Goal: Transaction & Acquisition: Purchase product/service

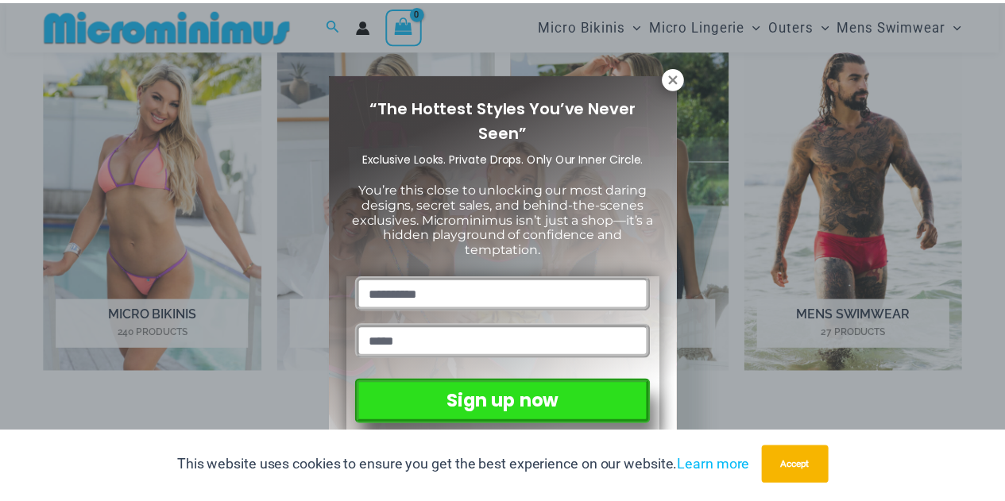
scroll to position [702, 0]
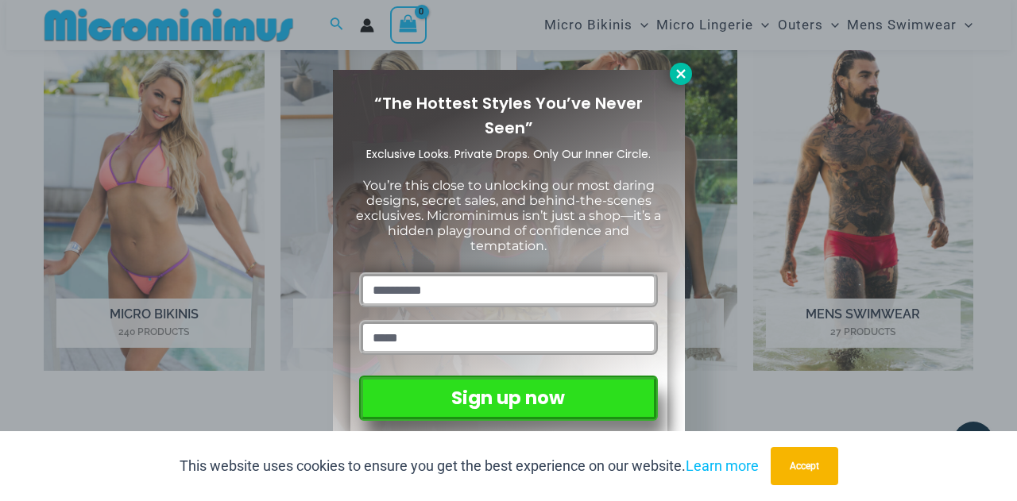
click at [687, 79] on icon at bounding box center [681, 74] width 14 height 14
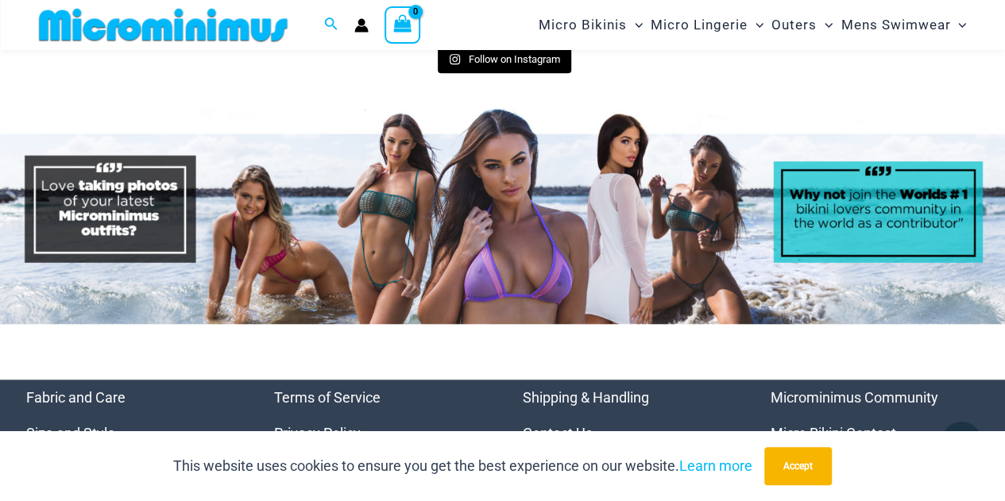
scroll to position [6671, 0]
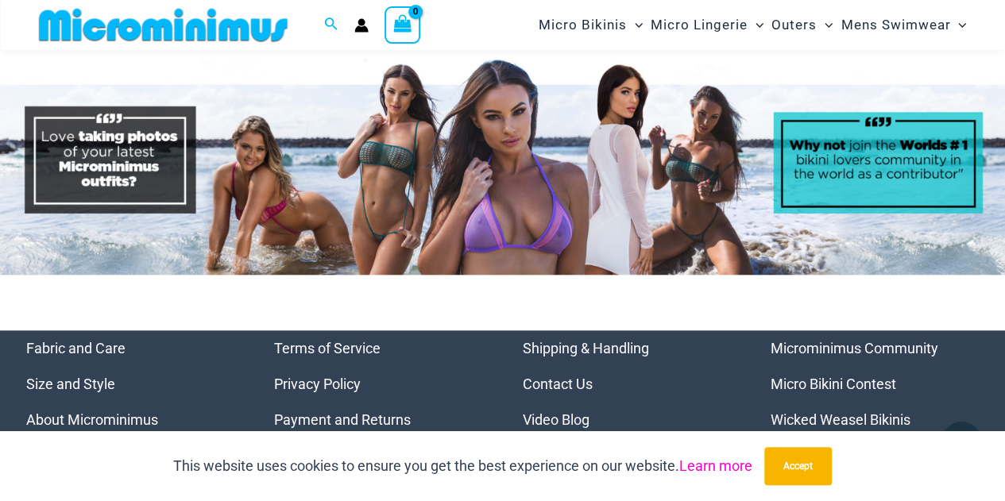
click at [725, 465] on link "Learn more" at bounding box center [715, 466] width 73 height 17
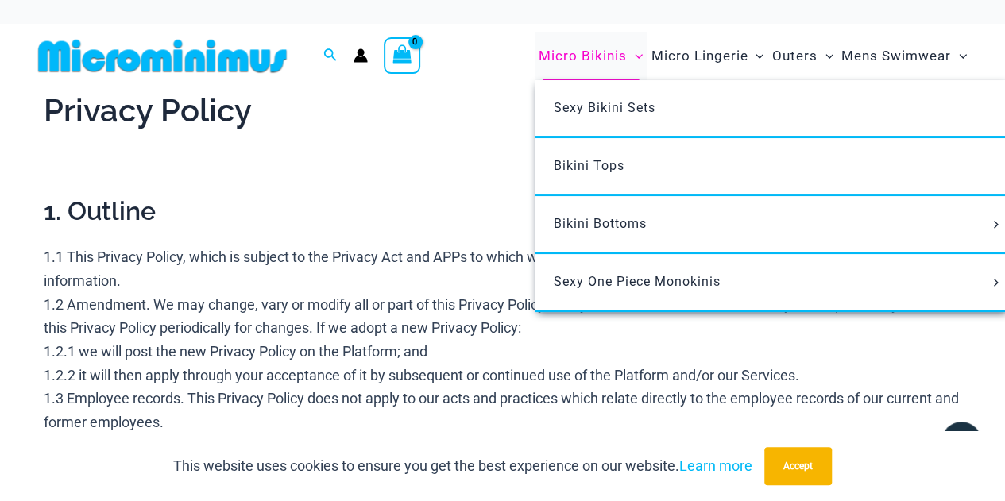
click at [625, 60] on span "Micro Bikinis" at bounding box center [583, 56] width 88 height 41
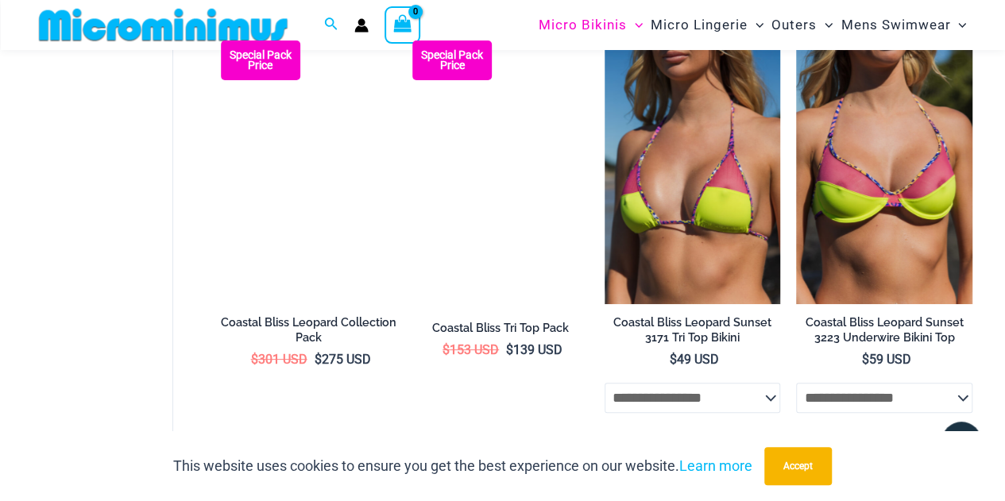
scroll to position [3089, 0]
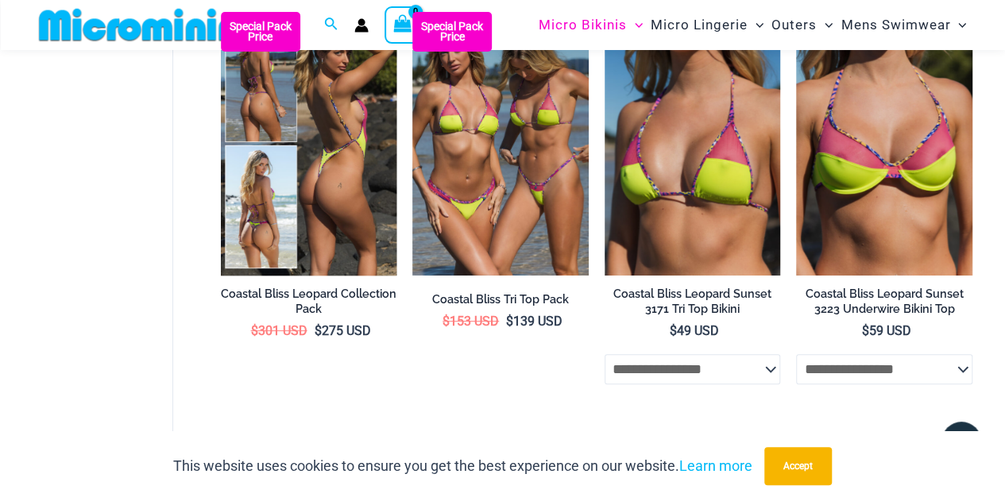
click at [339, 252] on img at bounding box center [309, 144] width 176 height 264
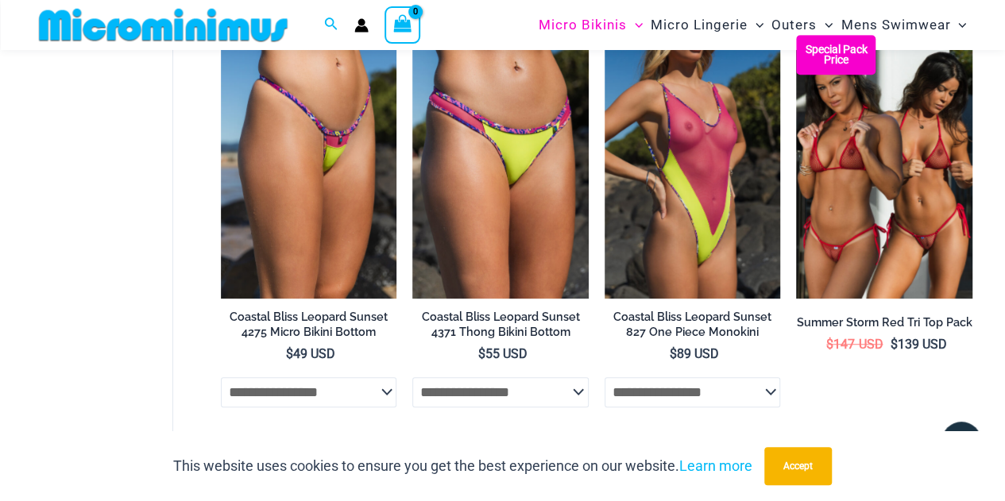
scroll to position [3725, 0]
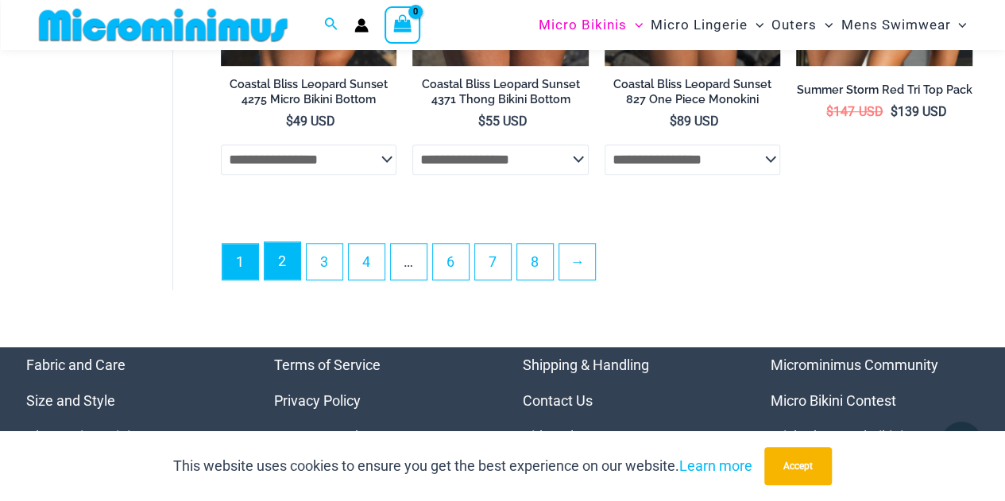
click at [273, 280] on link "2" at bounding box center [283, 260] width 36 height 37
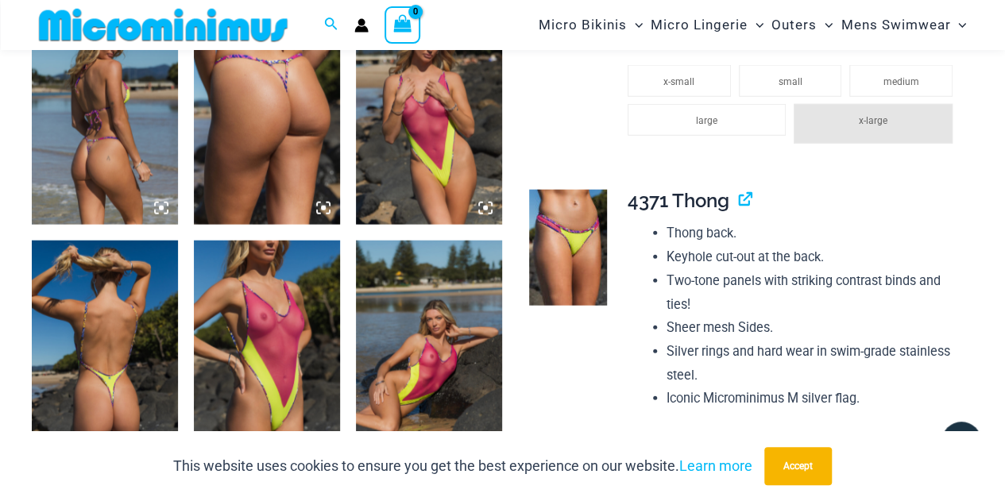
scroll to position [1966, 0]
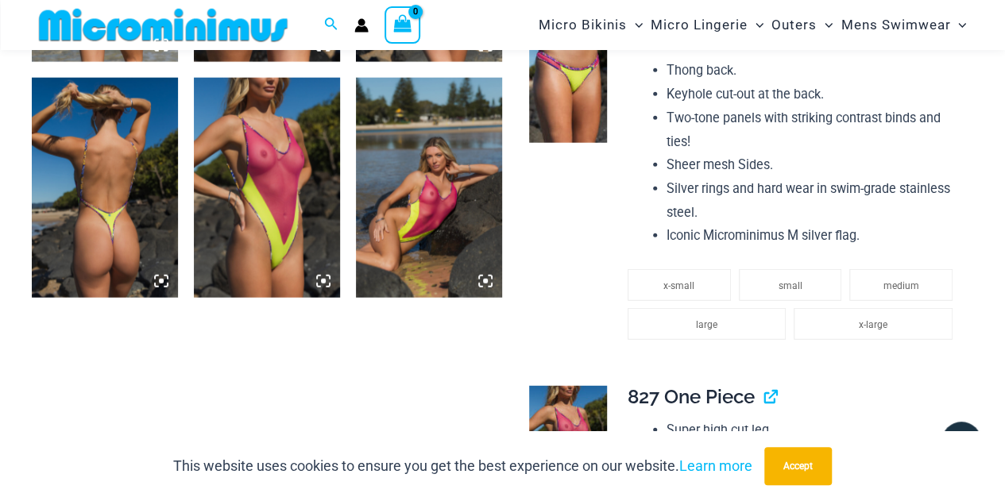
click at [312, 254] on img at bounding box center [267, 187] width 146 height 219
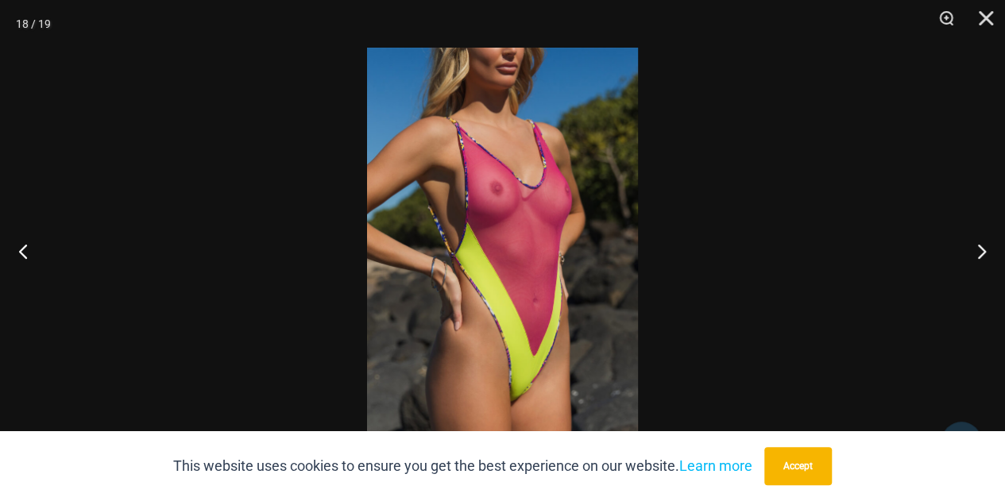
click at [559, 251] on img at bounding box center [502, 251] width 271 height 406
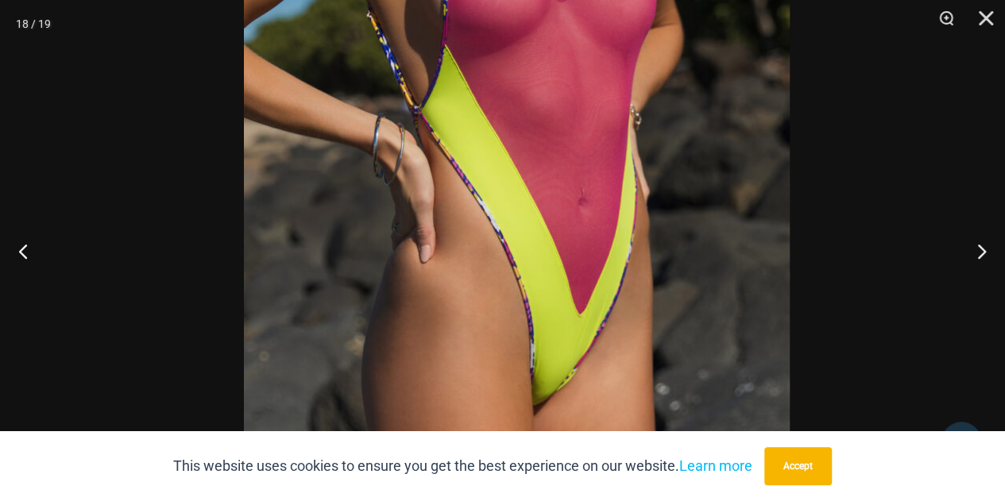
click at [544, 115] on img at bounding box center [517, 101] width 546 height 819
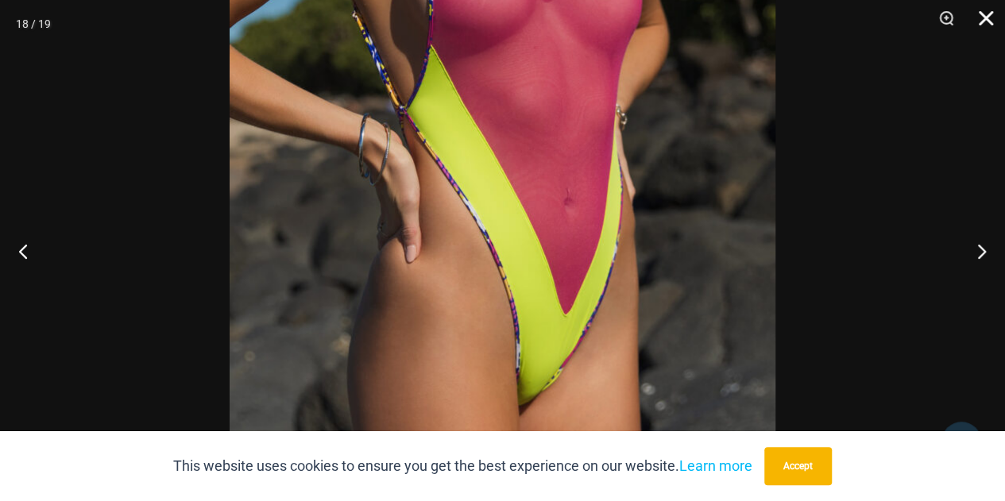
click at [990, 10] on button "Close" at bounding box center [981, 24] width 40 height 48
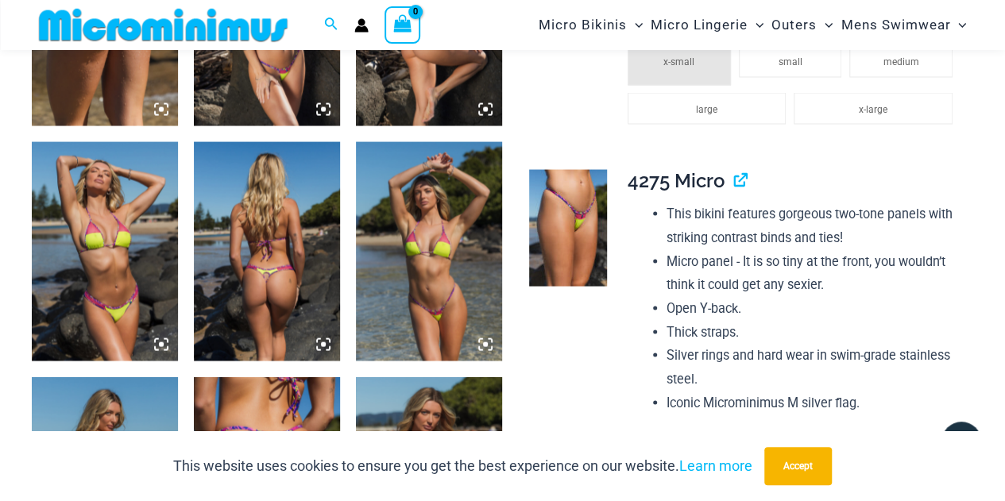
scroll to position [1410, 0]
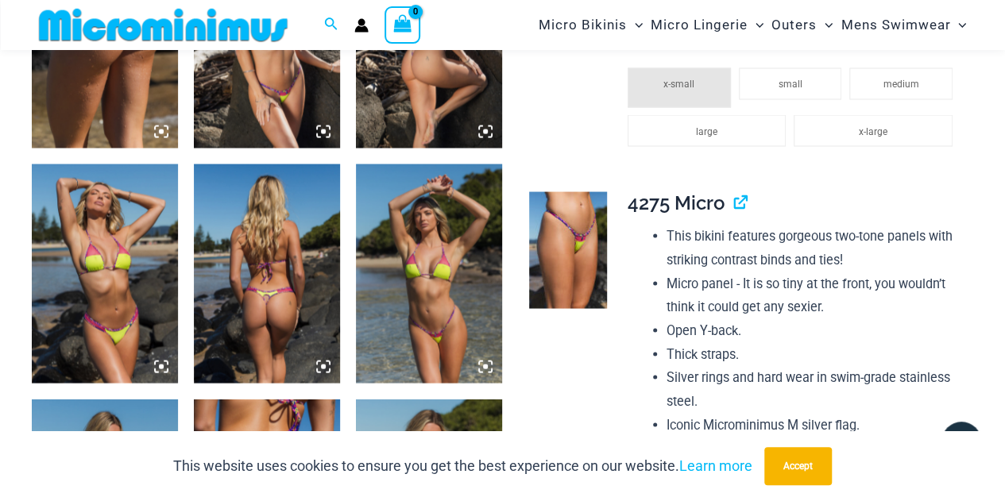
click at [424, 266] on img at bounding box center [429, 273] width 146 height 219
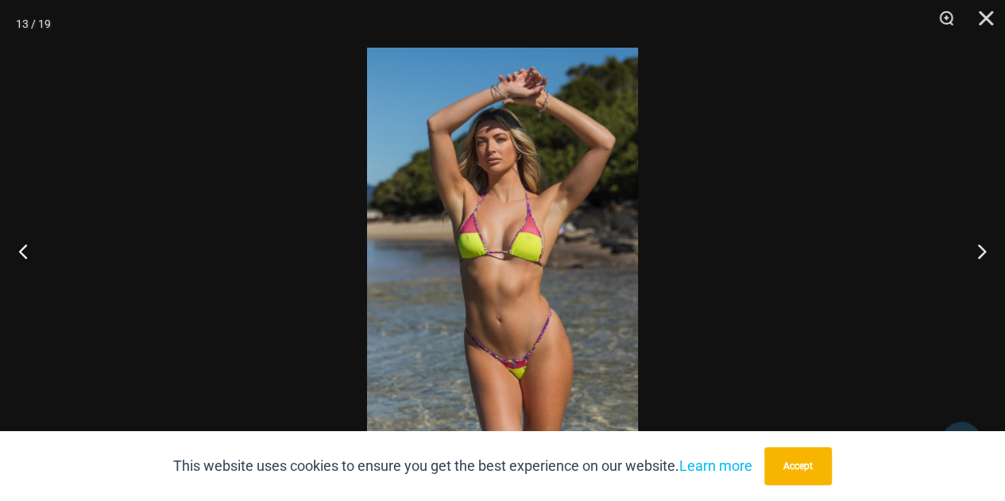
click at [478, 284] on img at bounding box center [502, 251] width 271 height 406
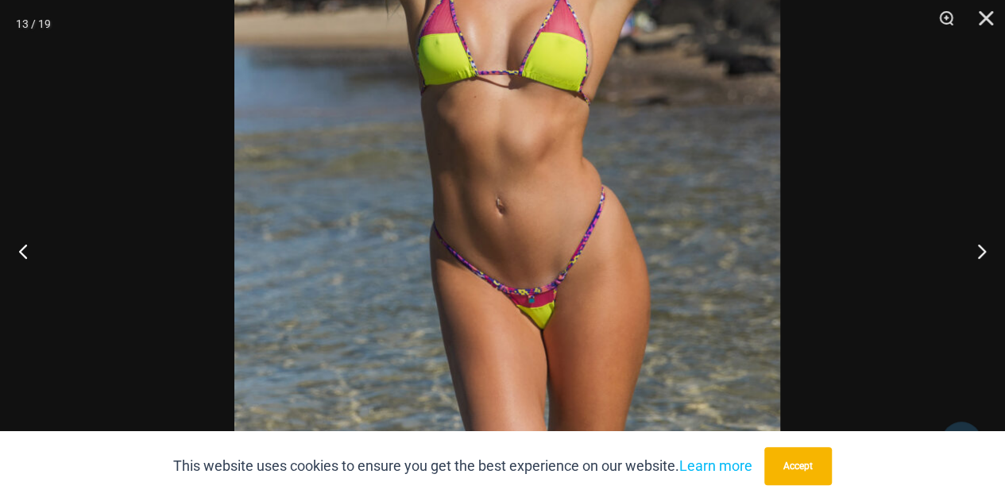
click at [502, 163] on img at bounding box center [507, 69] width 546 height 819
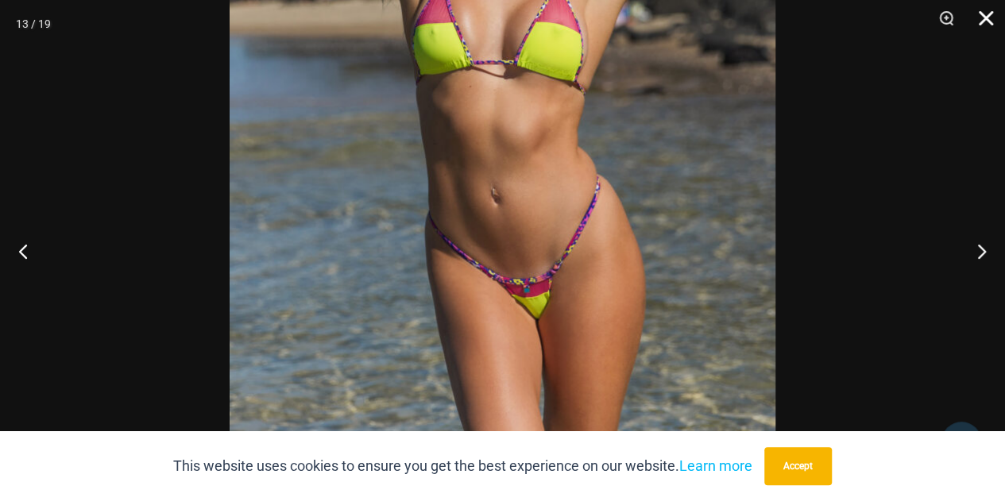
click at [972, 21] on button "Close" at bounding box center [981, 24] width 40 height 48
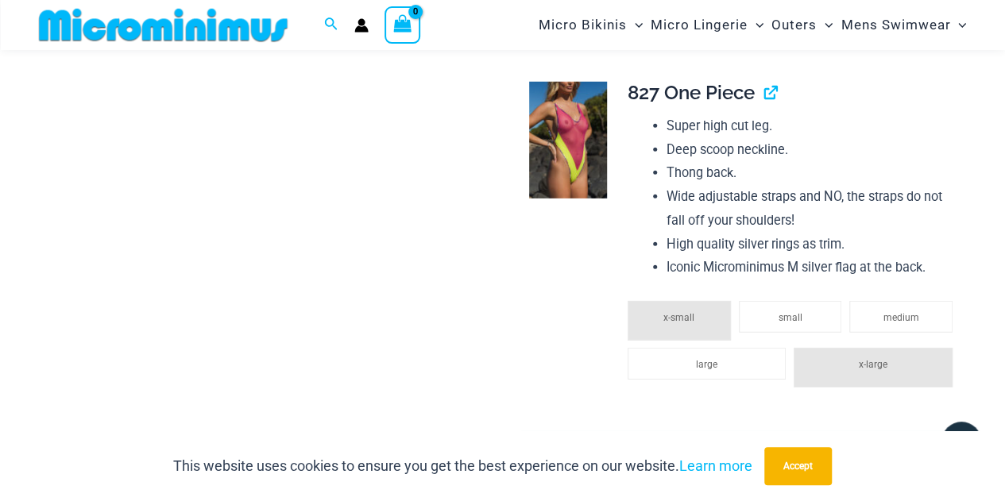
scroll to position [2284, 0]
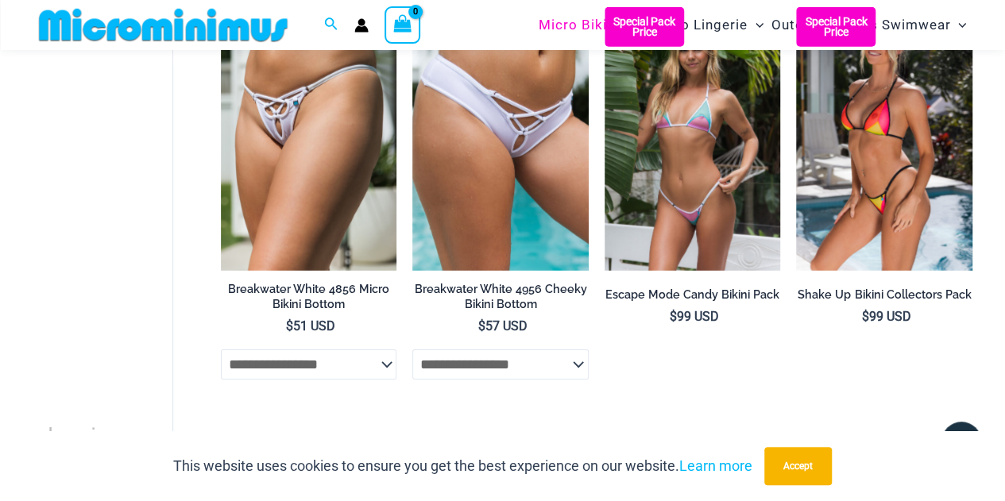
scroll to position [2211, 0]
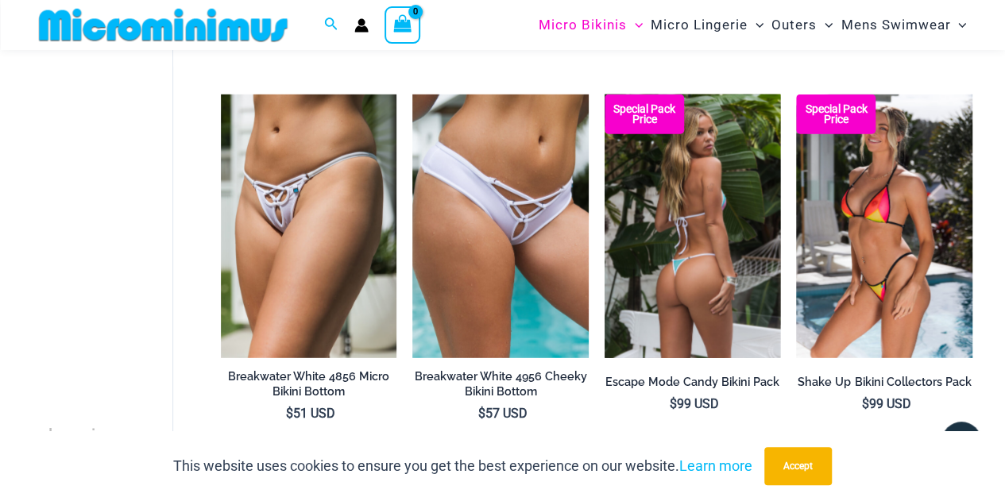
click at [755, 308] on img at bounding box center [693, 227] width 176 height 264
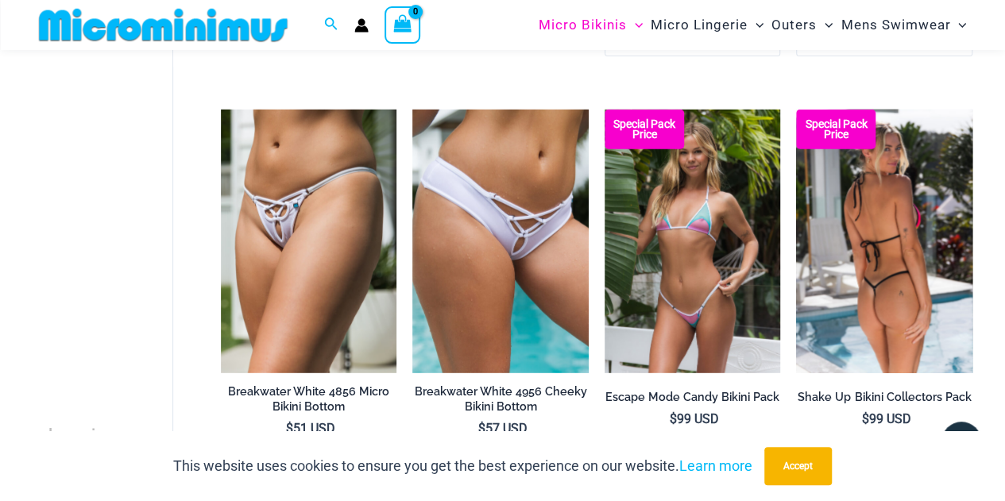
click at [838, 211] on img at bounding box center [884, 242] width 176 height 264
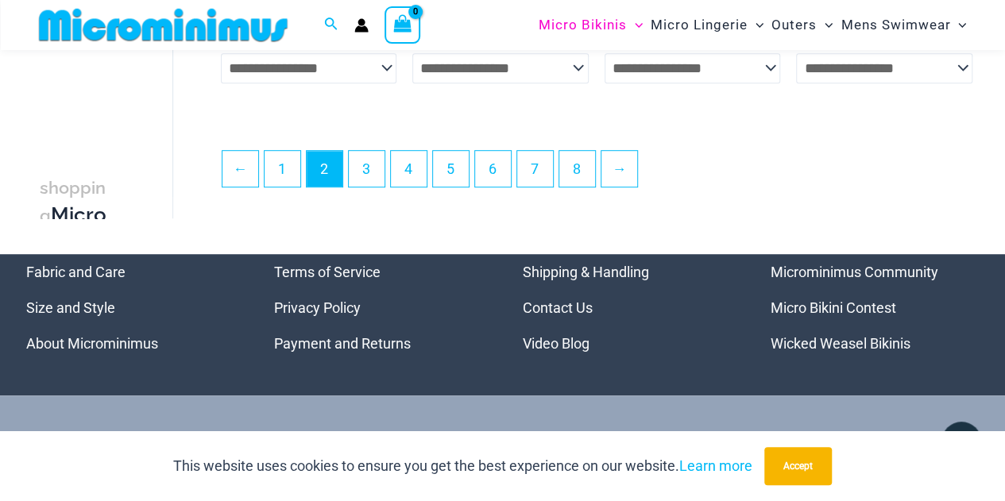
scroll to position [3447, 0]
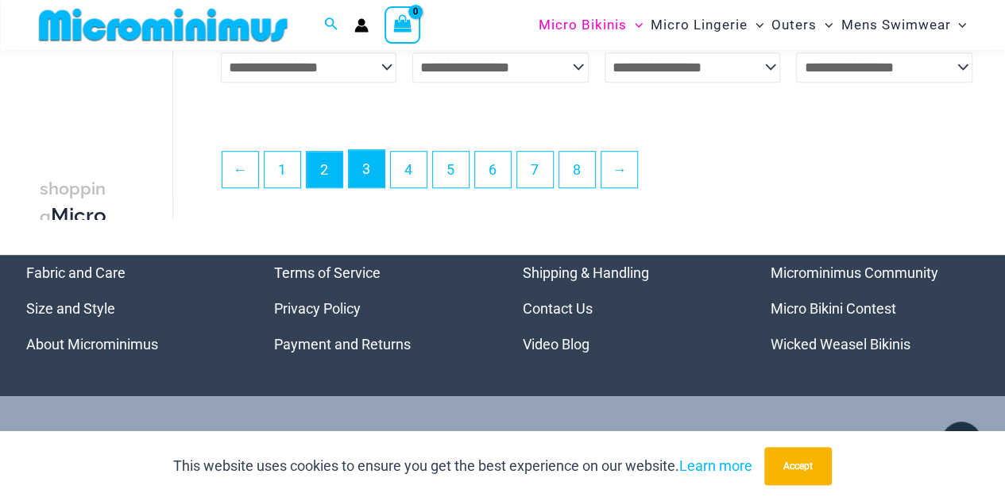
click at [369, 180] on link "3" at bounding box center [367, 168] width 36 height 37
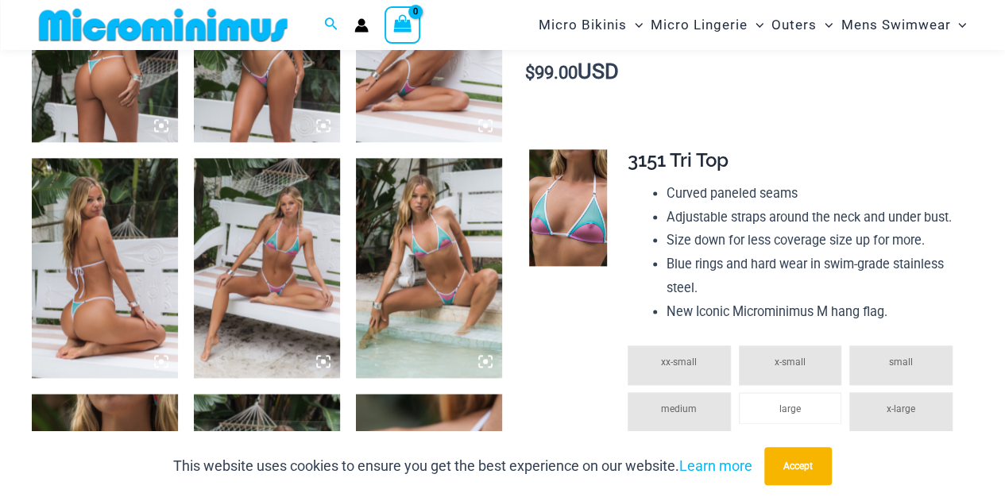
scroll to position [865, 0]
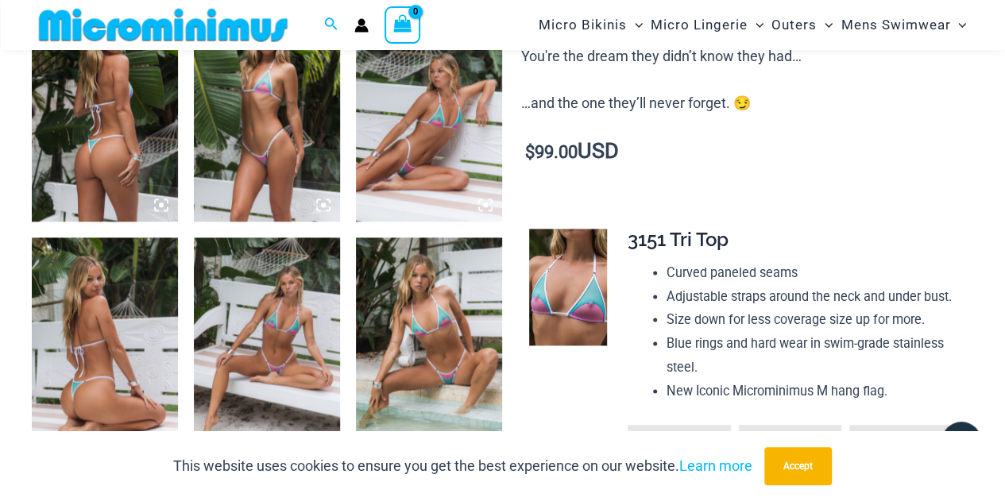
click at [420, 221] on img at bounding box center [429, 111] width 146 height 219
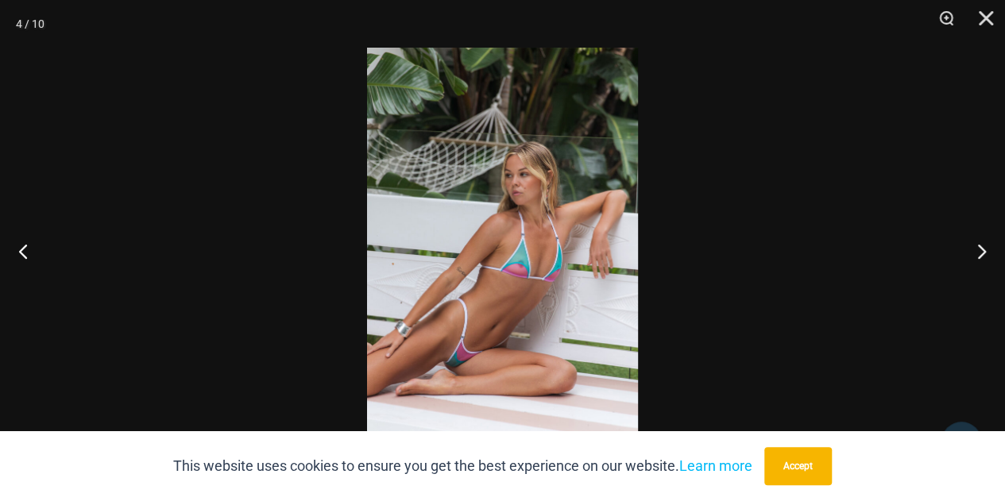
click at [481, 314] on img at bounding box center [502, 251] width 271 height 406
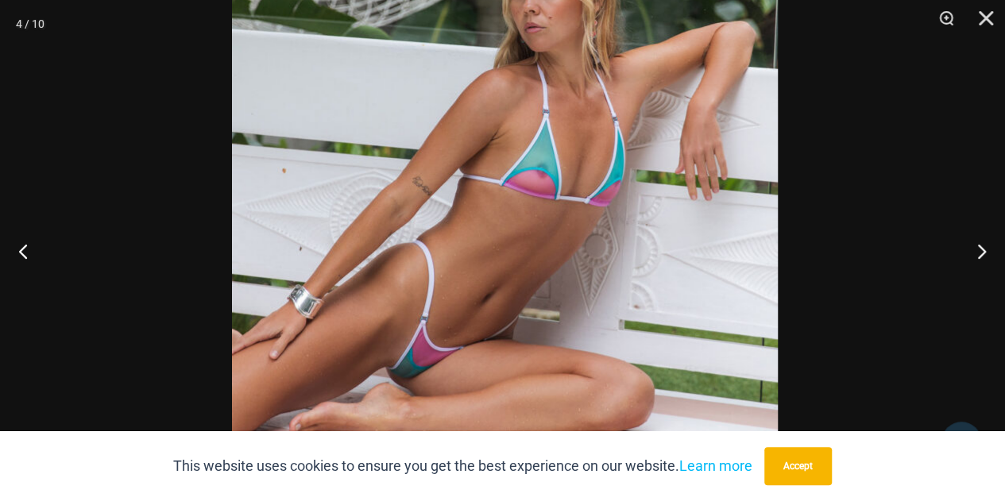
click at [483, 296] on img at bounding box center [505, 144] width 546 height 819
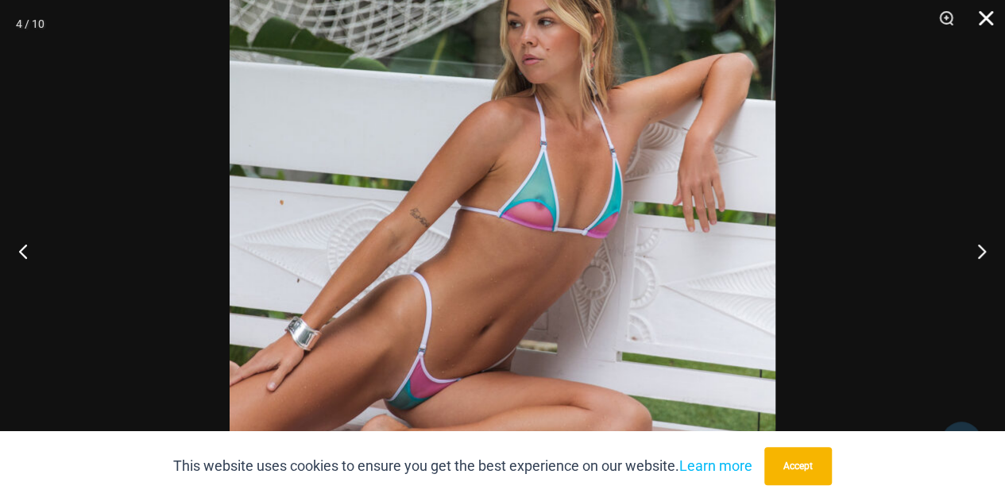
click at [976, 30] on button "Close" at bounding box center [981, 24] width 40 height 48
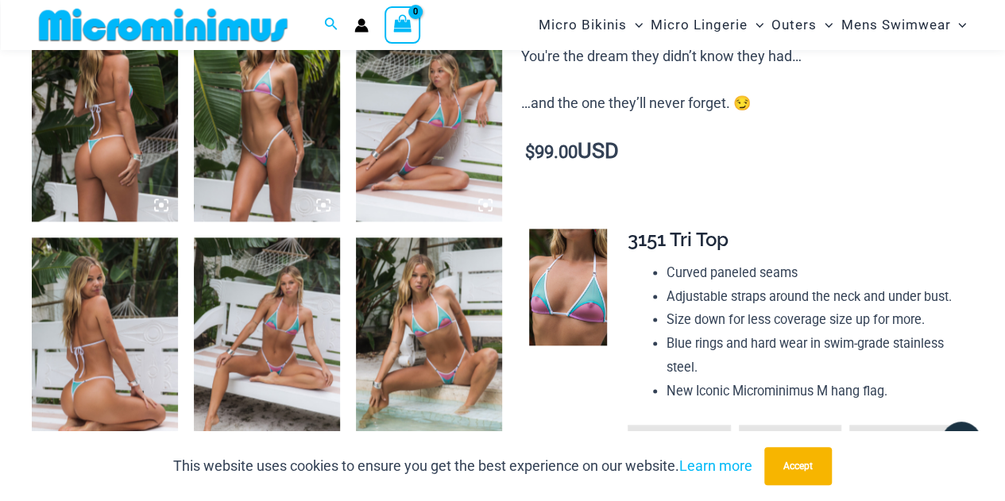
click at [403, 377] on img at bounding box center [429, 347] width 146 height 219
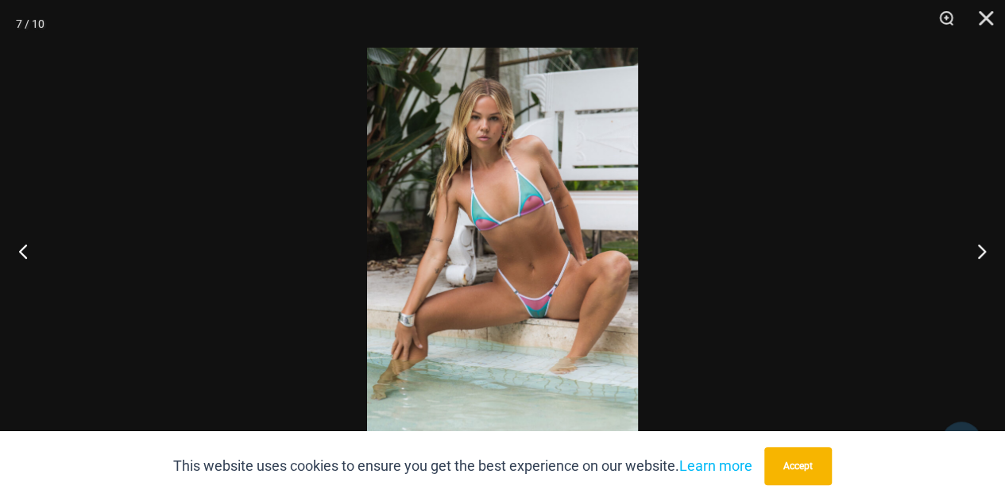
click at [551, 242] on img at bounding box center [502, 251] width 271 height 406
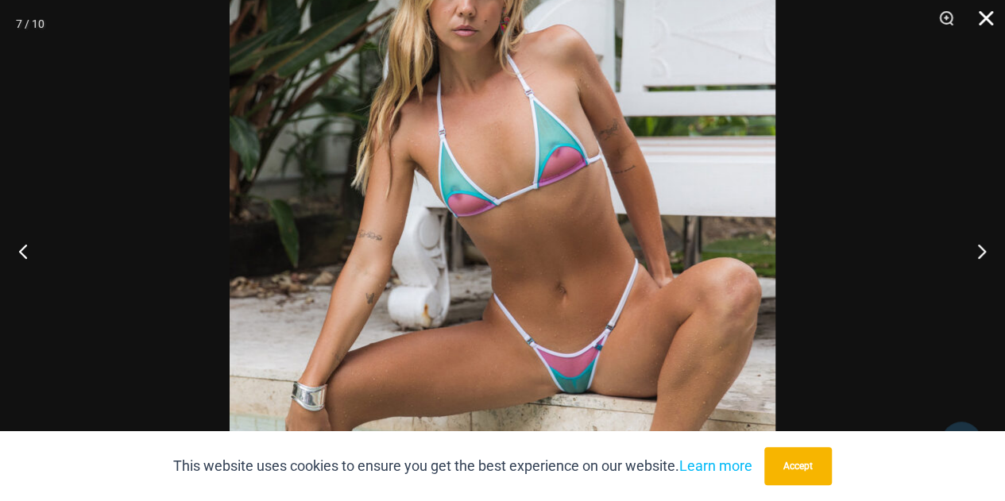
click at [985, 24] on button "Close" at bounding box center [981, 24] width 40 height 48
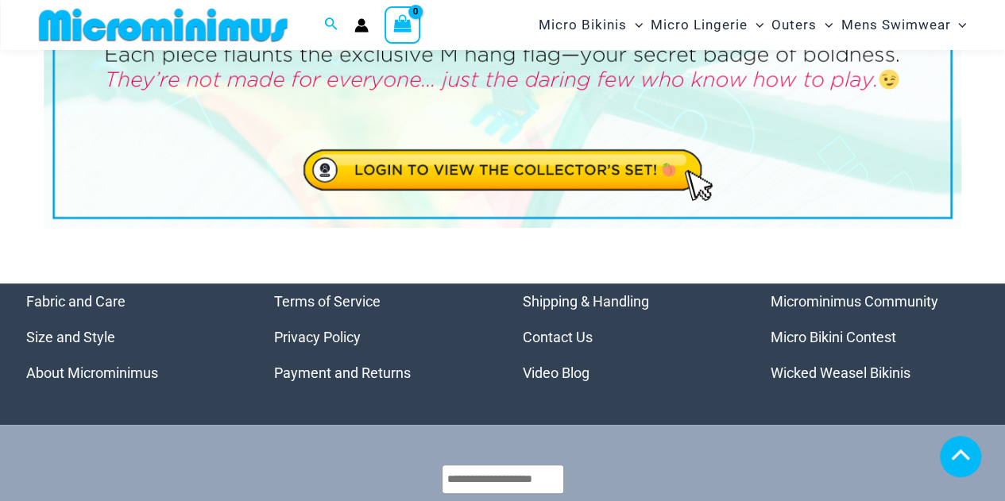
scroll to position [6, 0]
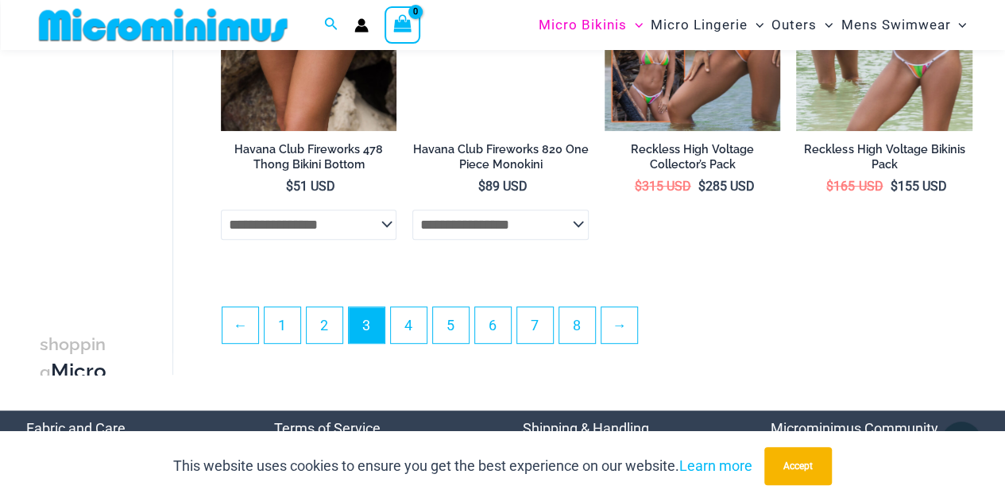
scroll to position [3325, 0]
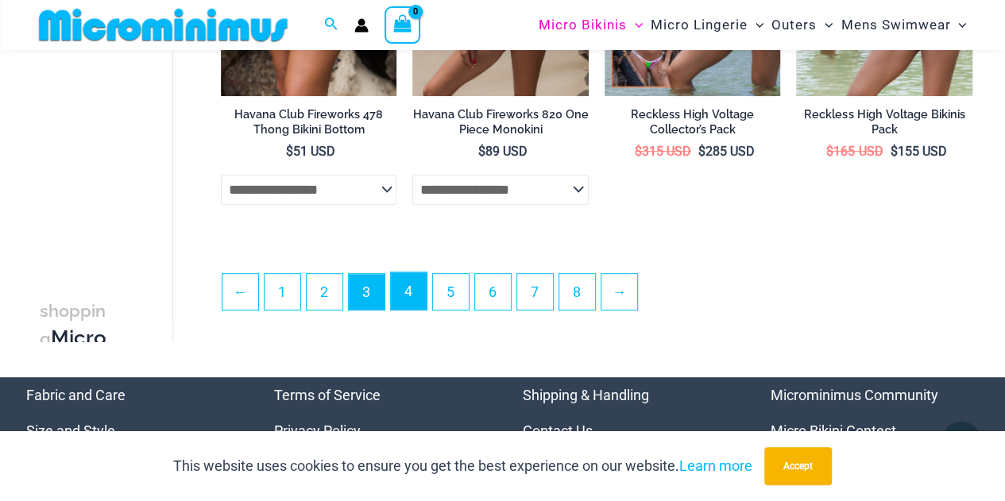
click at [415, 300] on link "4" at bounding box center [409, 291] width 36 height 37
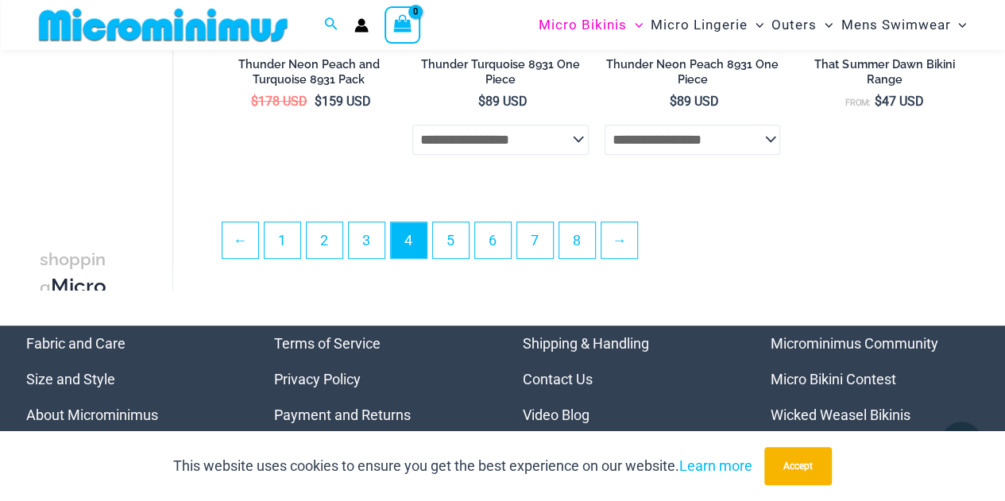
scroll to position [2978, 0]
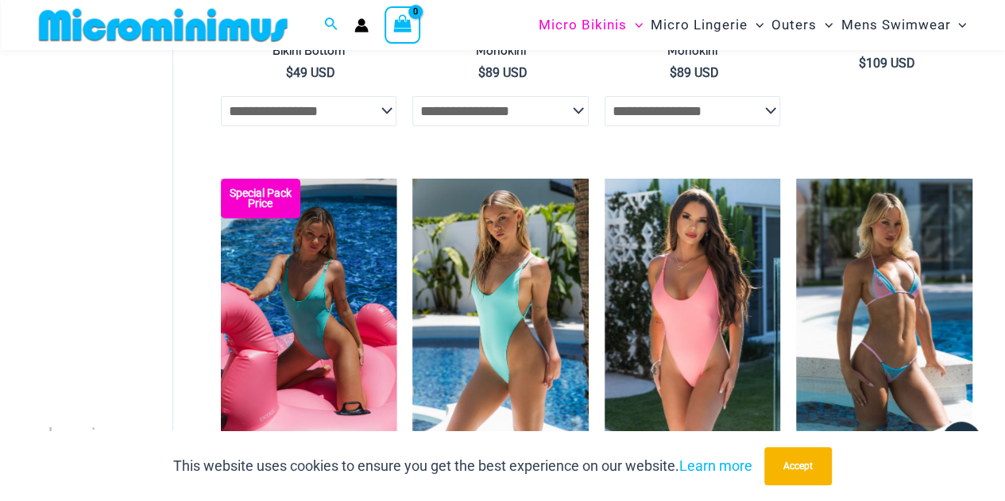
click at [300, 262] on img at bounding box center [309, 311] width 176 height 264
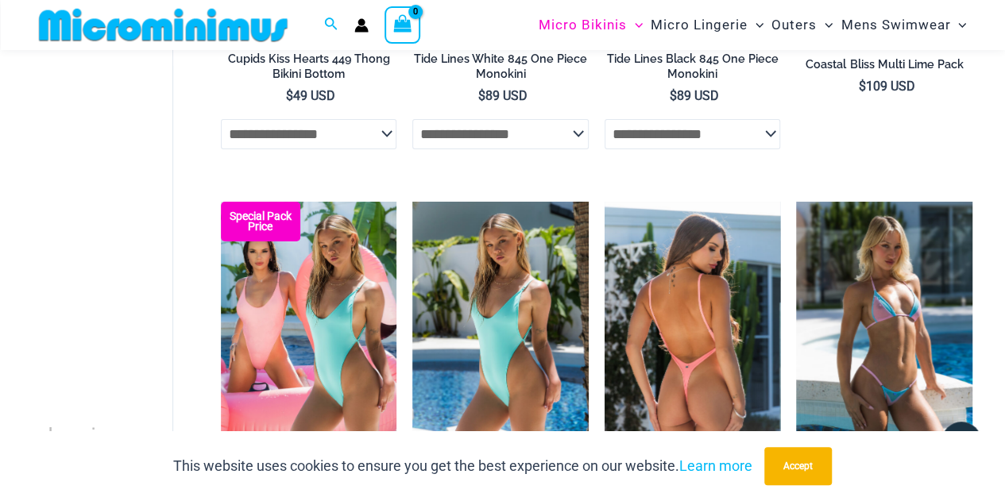
click at [665, 339] on img at bounding box center [693, 334] width 176 height 264
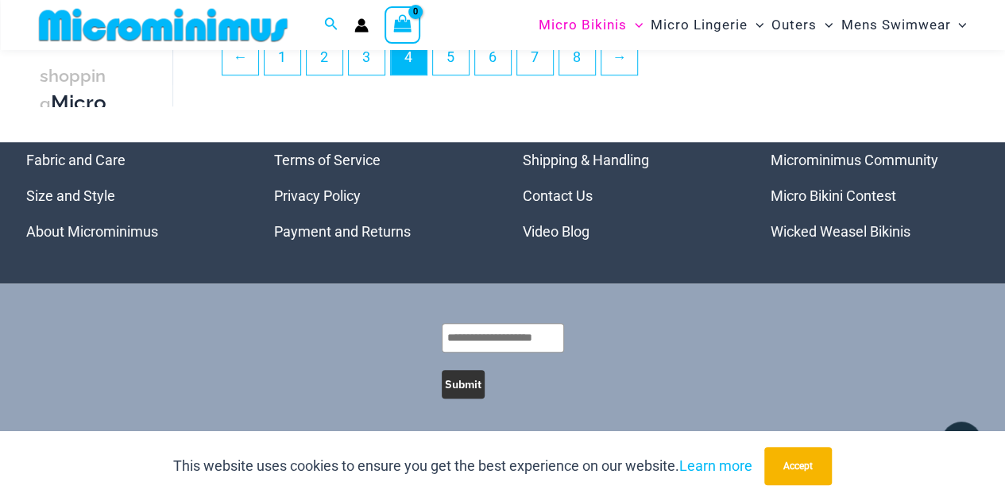
scroll to position [3404, 0]
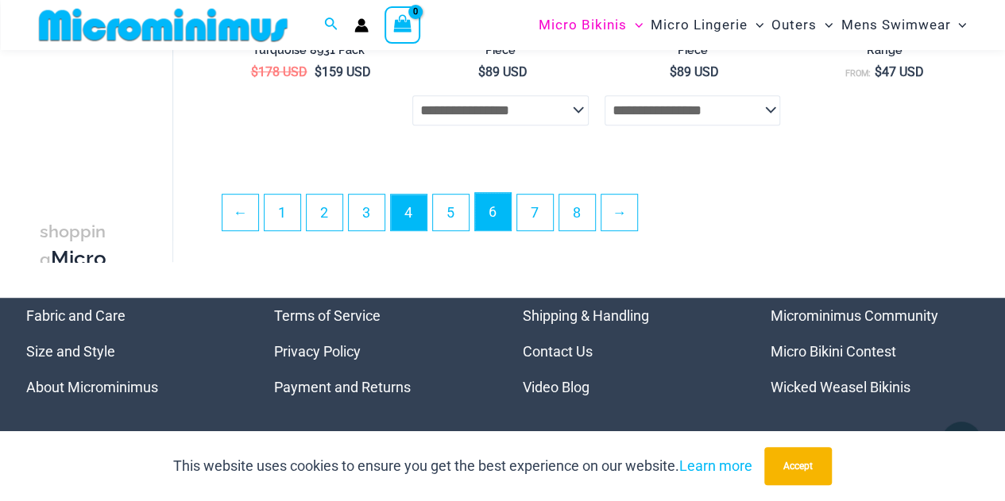
click at [493, 212] on link "6" at bounding box center [493, 211] width 36 height 37
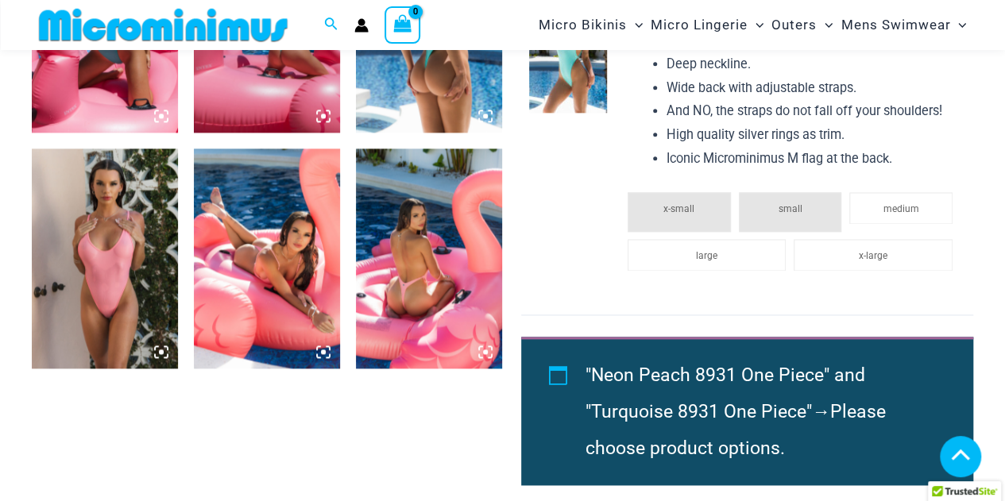
scroll to position [944, 0]
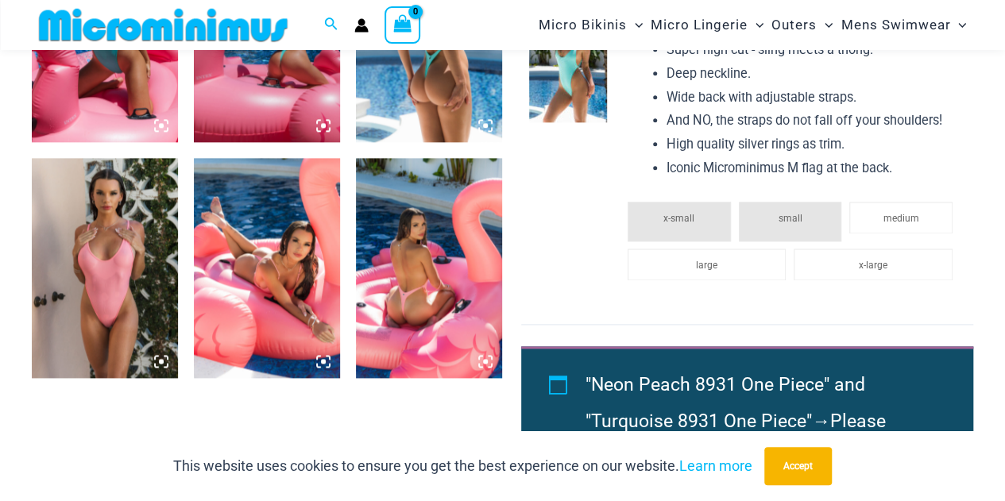
click at [129, 276] on img at bounding box center [105, 267] width 146 height 219
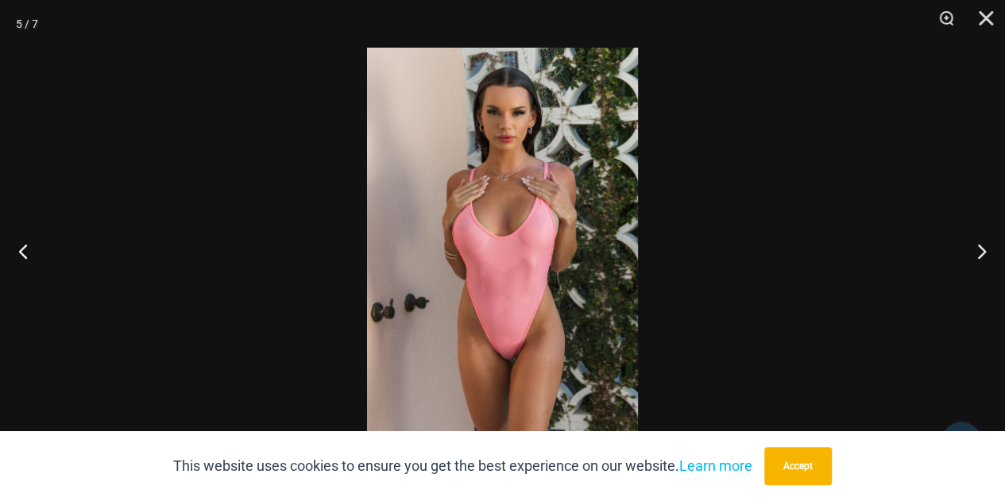
click at [488, 252] on img at bounding box center [502, 251] width 271 height 406
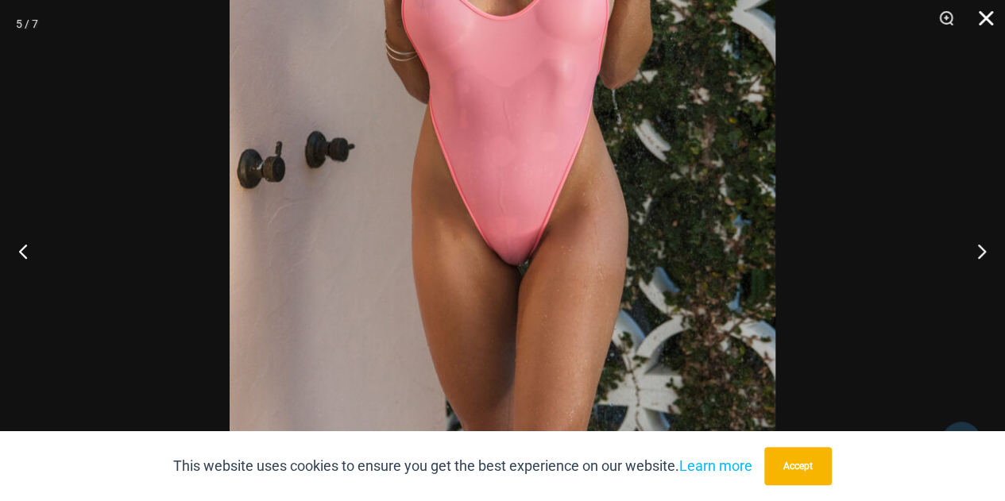
click at [982, 17] on button "Close" at bounding box center [981, 24] width 40 height 48
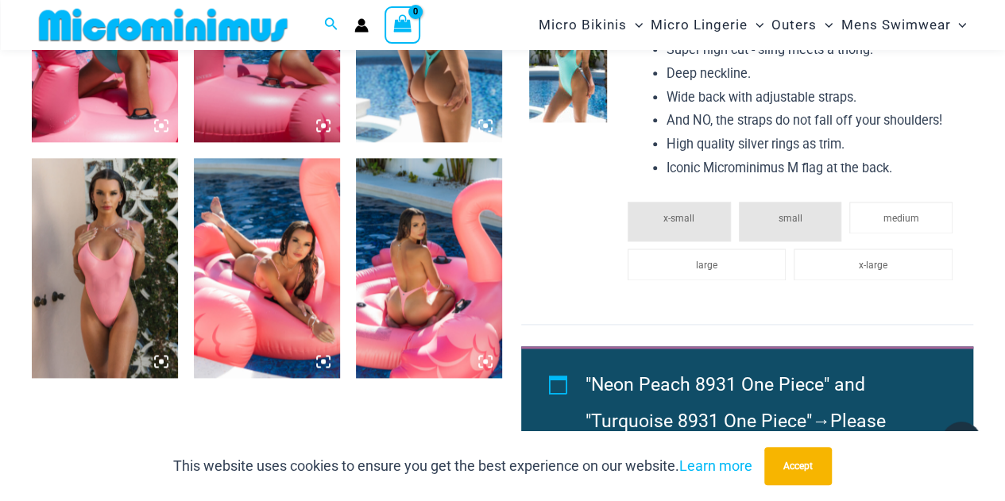
scroll to position [1103, 0]
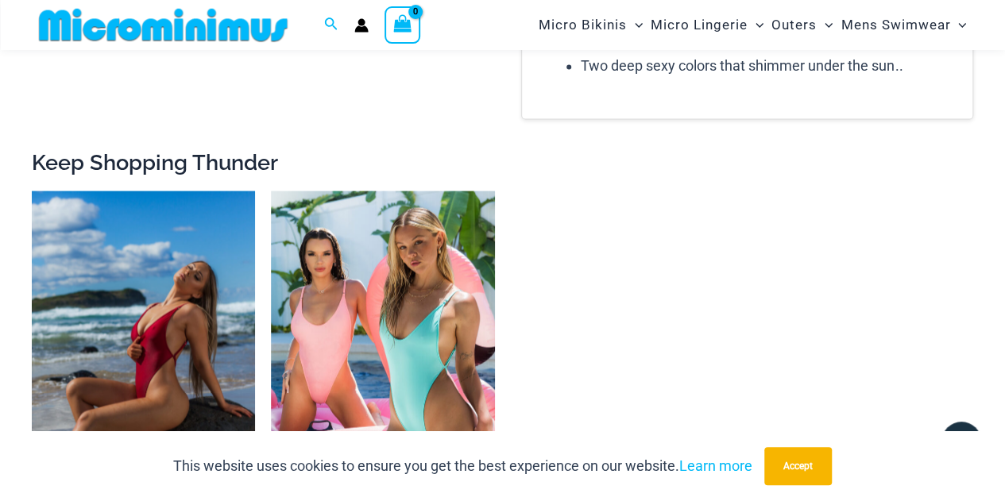
scroll to position [1497, 0]
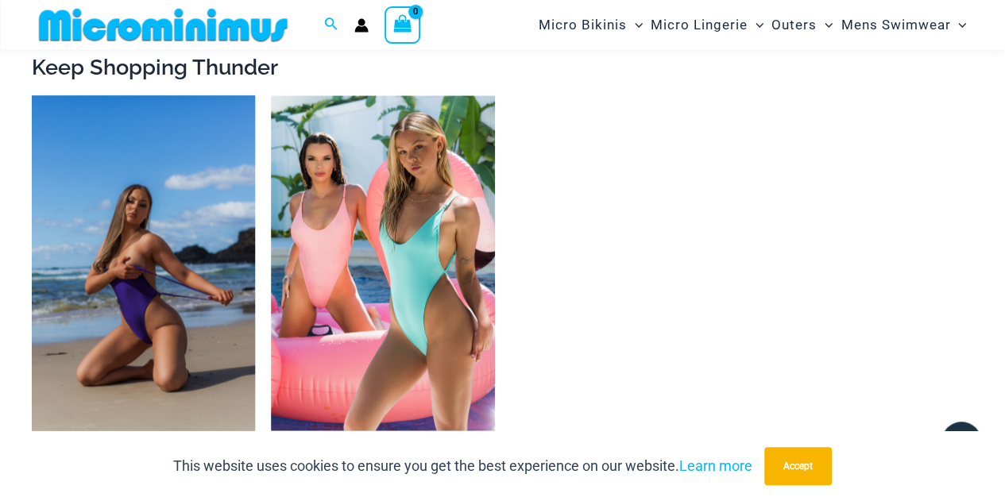
click at [124, 240] on img at bounding box center [143, 262] width 223 height 335
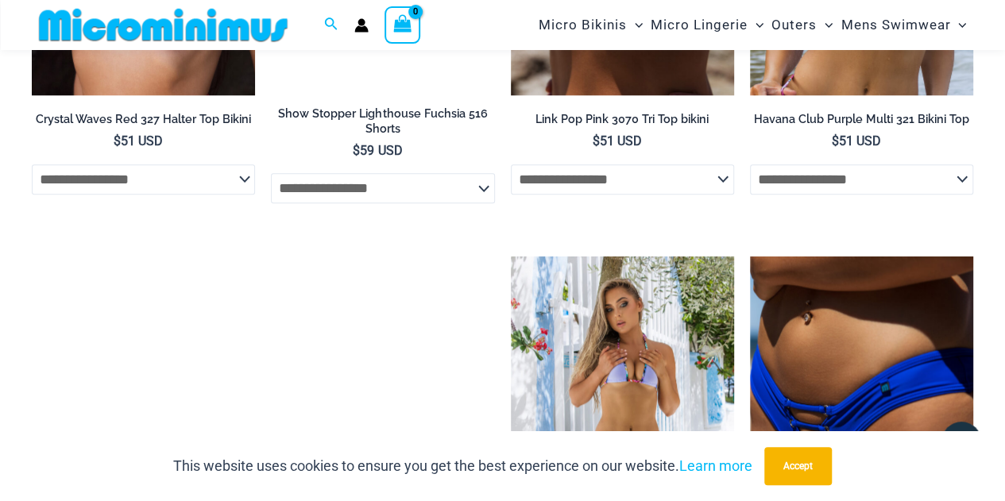
scroll to position [3985, 0]
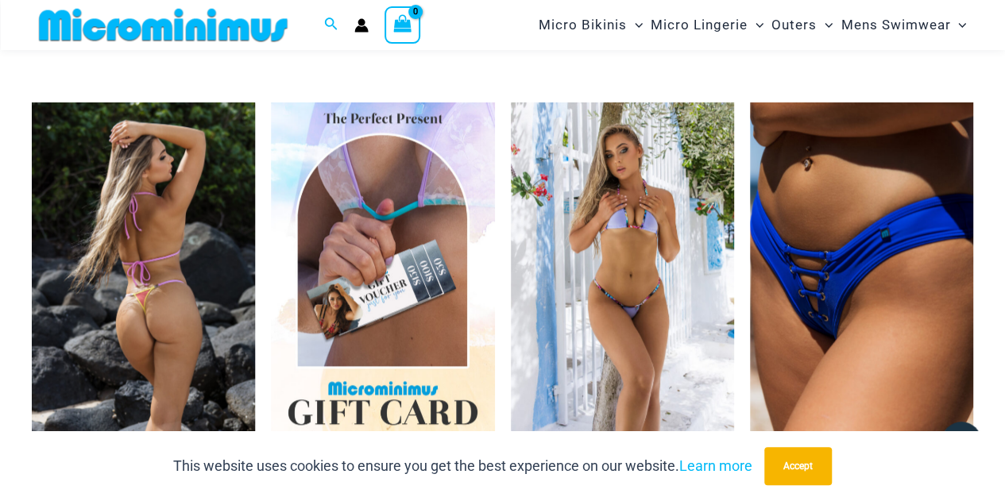
click at [184, 272] on img at bounding box center [143, 270] width 223 height 335
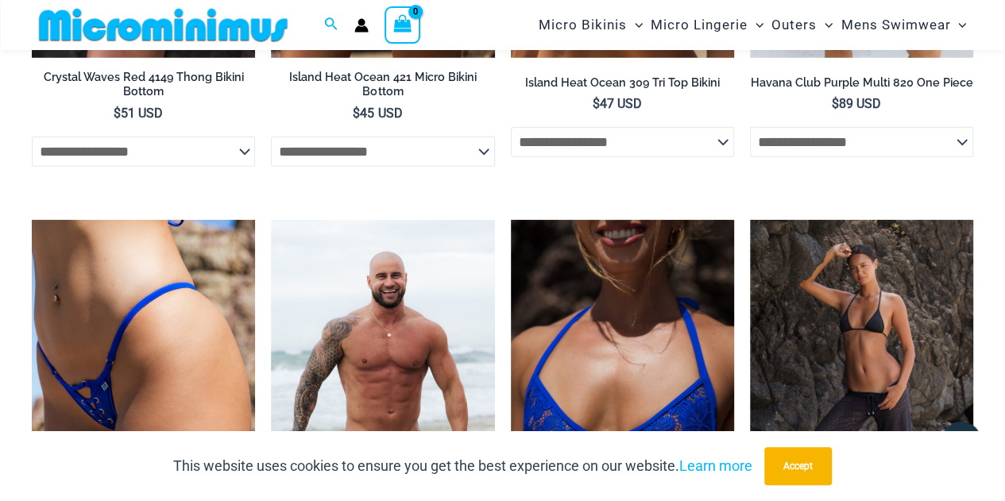
scroll to position [2457, 0]
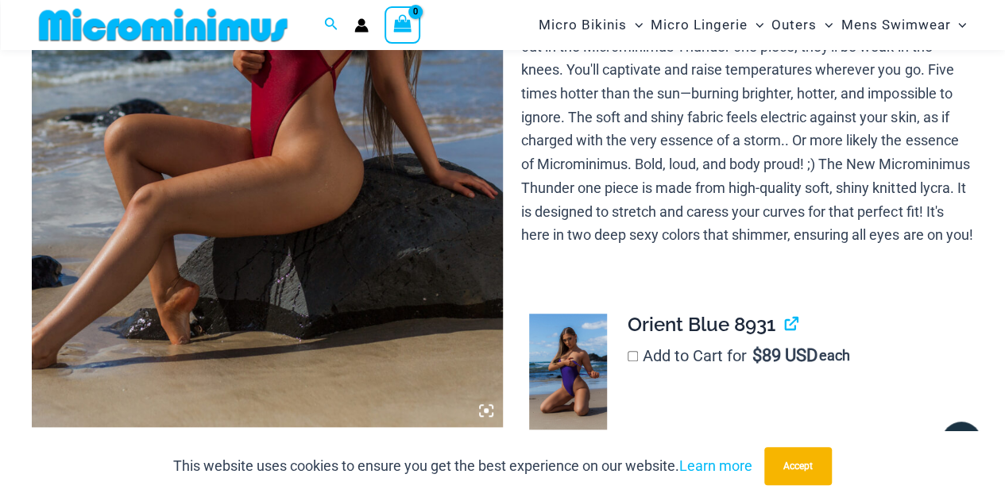
scroll to position [623, 0]
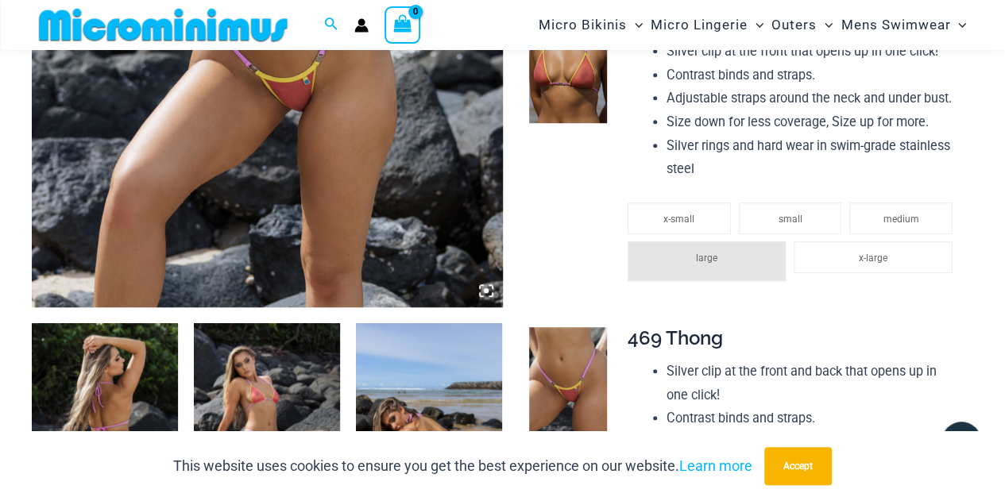
scroll to position [715, 0]
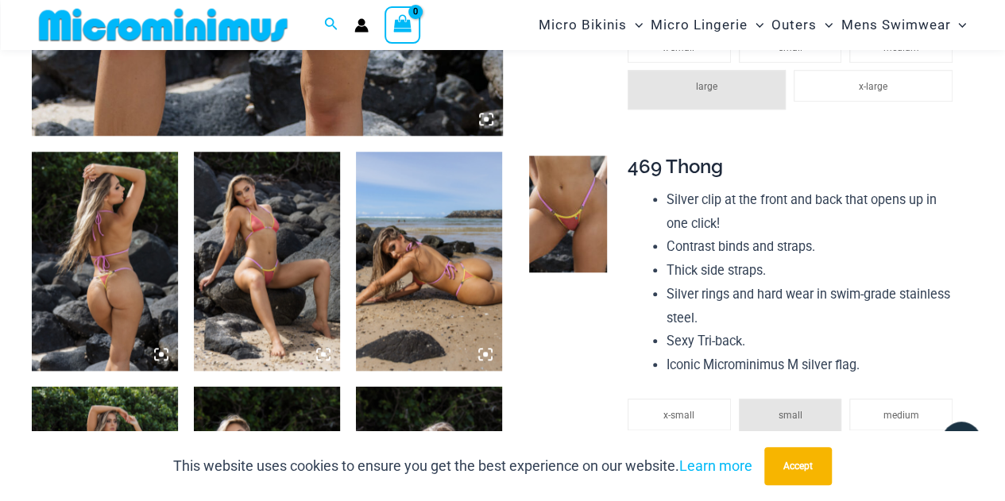
click at [283, 302] on img at bounding box center [267, 261] width 146 height 219
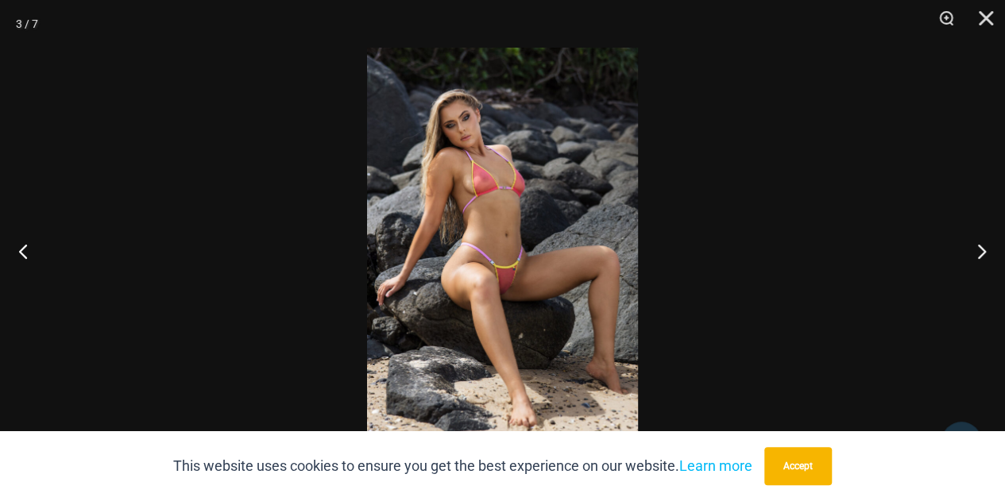
click at [474, 273] on img at bounding box center [502, 251] width 271 height 406
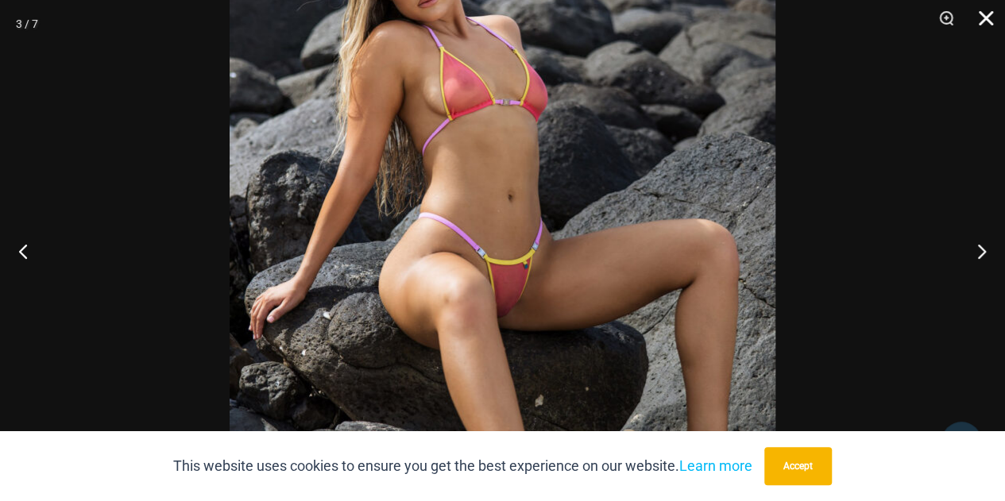
click at [983, 27] on button "Close" at bounding box center [981, 24] width 40 height 48
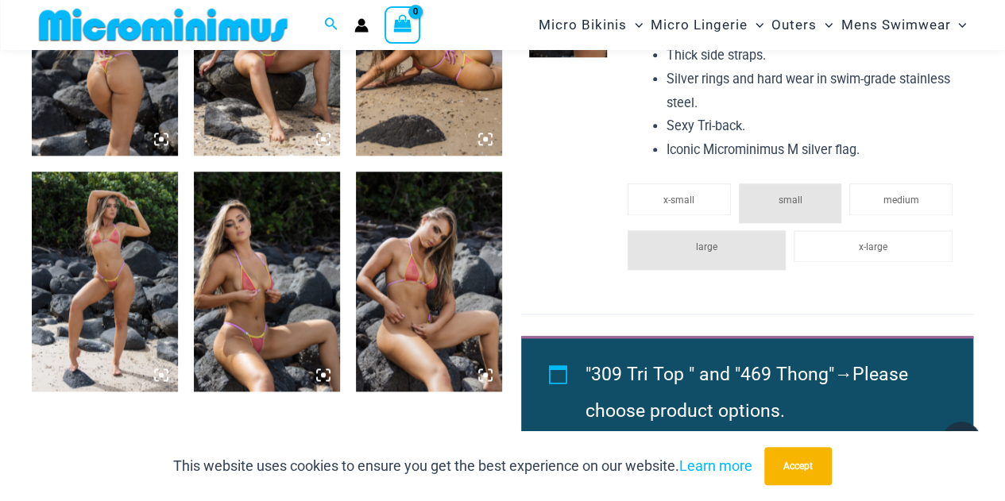
scroll to position [954, 0]
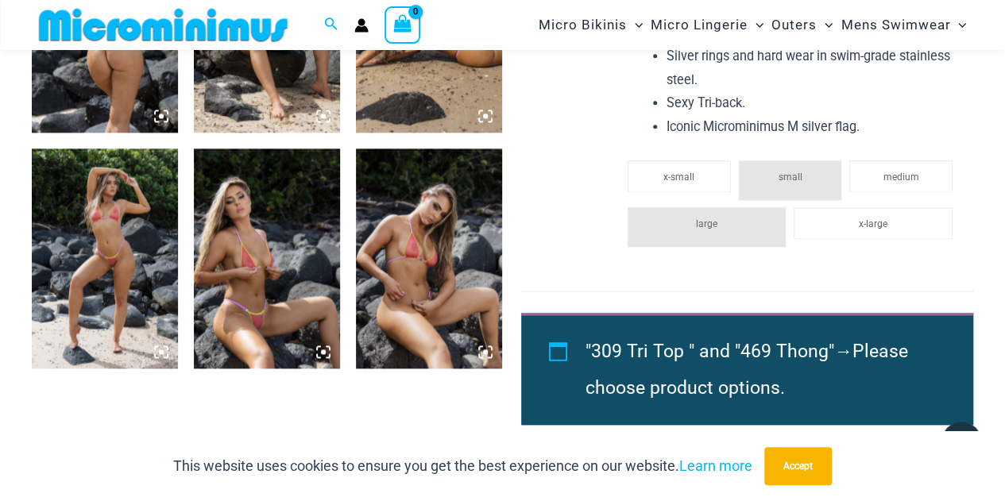
click at [205, 279] on img at bounding box center [267, 258] width 146 height 219
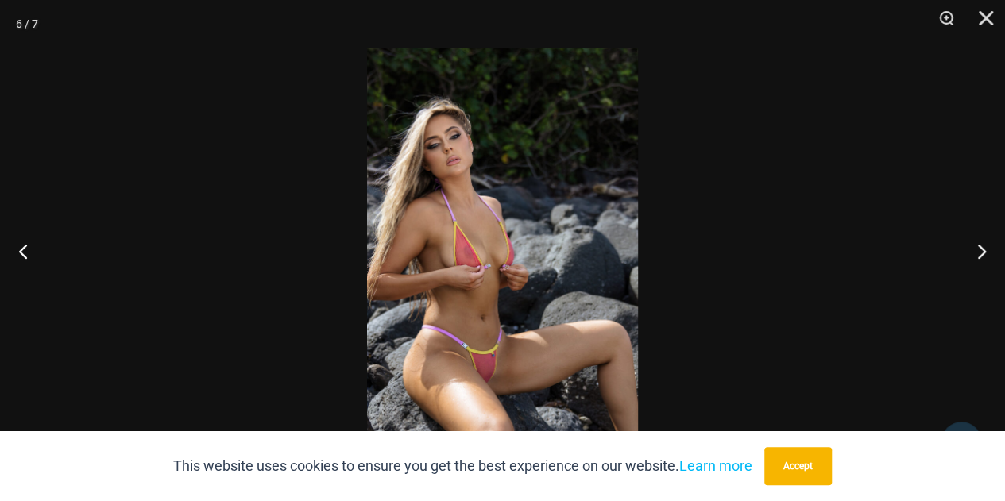
click at [443, 306] on img at bounding box center [502, 251] width 271 height 406
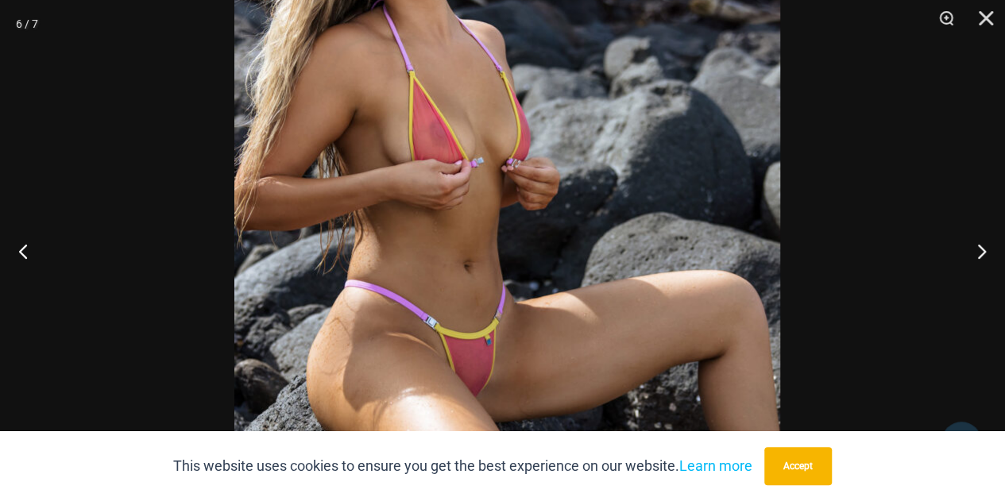
click at [491, 100] on img at bounding box center [507, 130] width 546 height 819
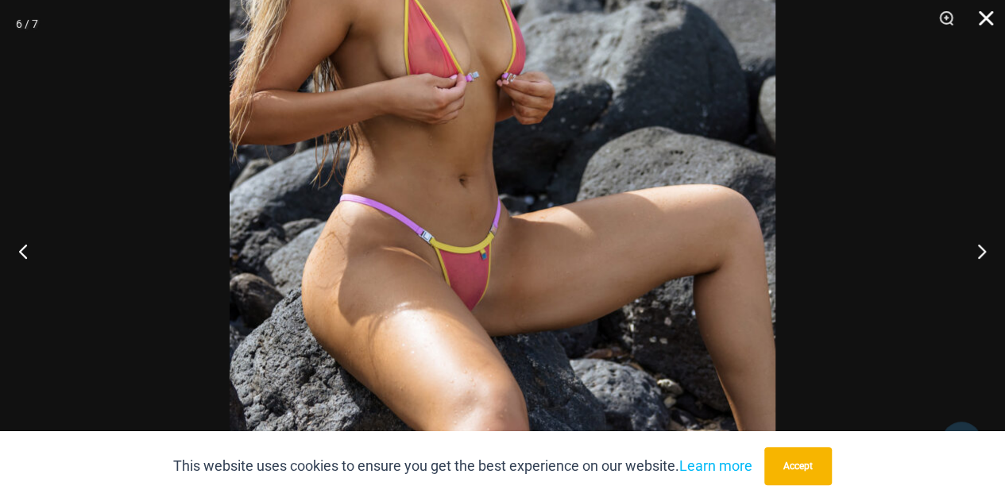
click at [984, 10] on button "Close" at bounding box center [981, 24] width 40 height 48
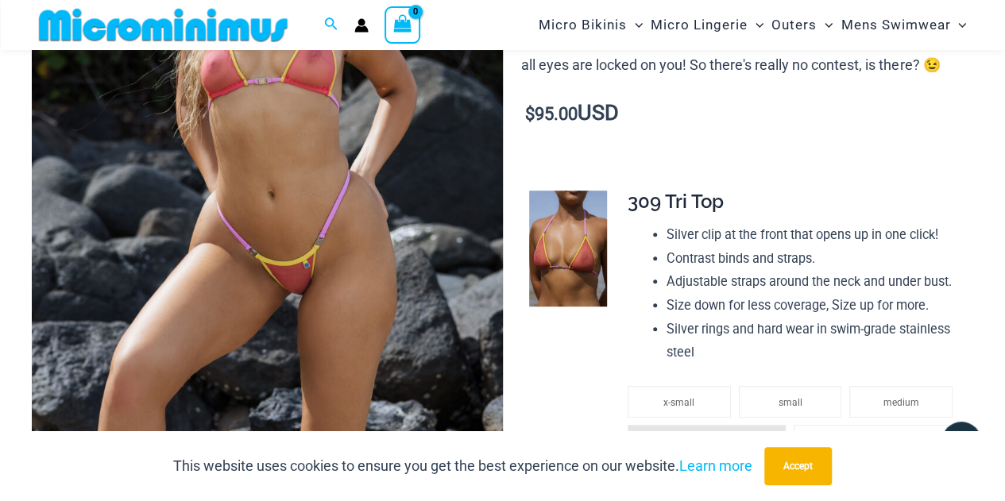
scroll to position [238, 0]
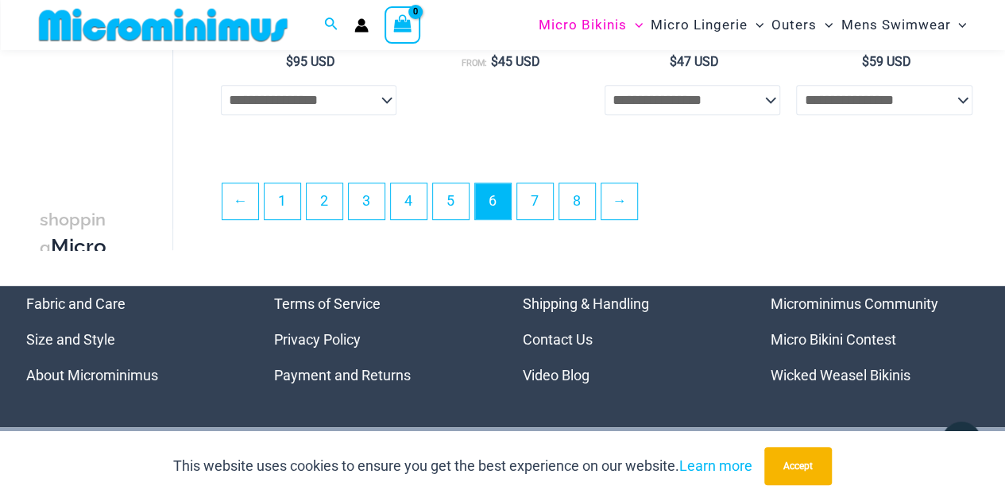
scroll to position [3485, 0]
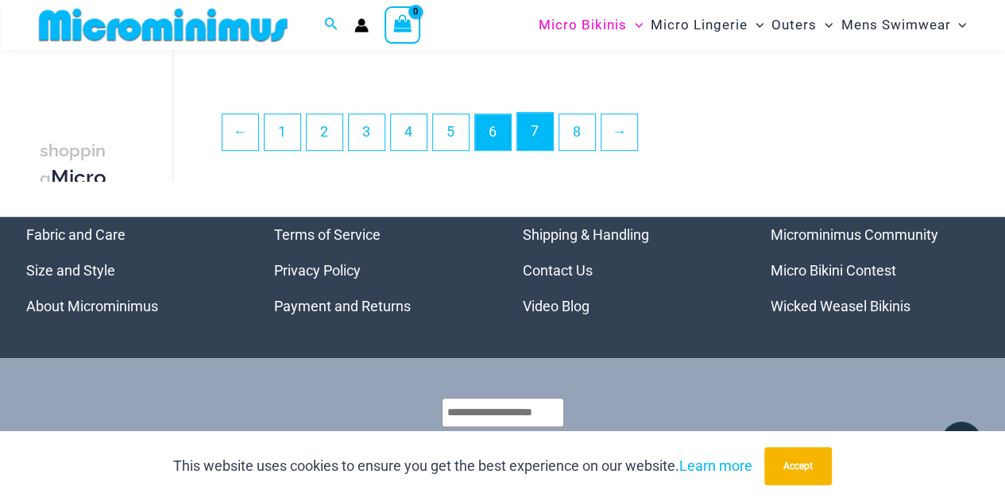
click at [536, 148] on link "7" at bounding box center [535, 131] width 36 height 37
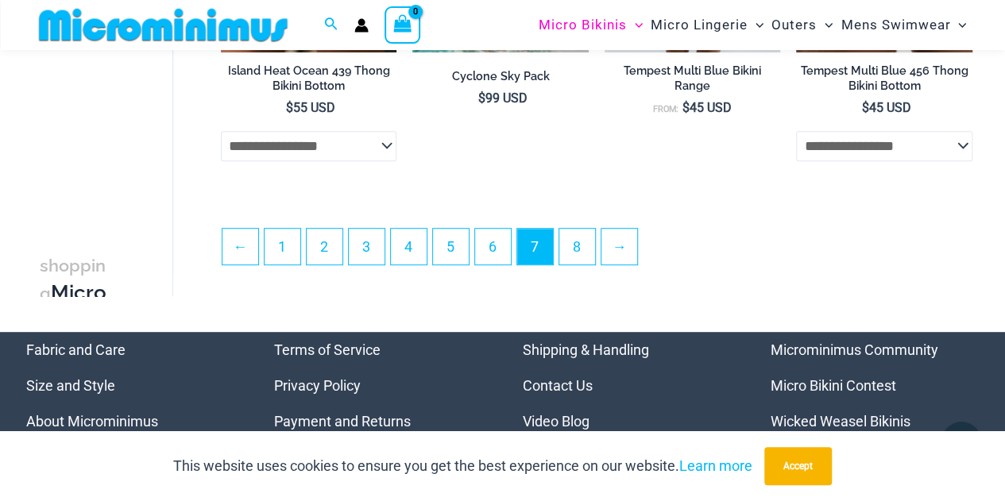
scroll to position [3402, 0]
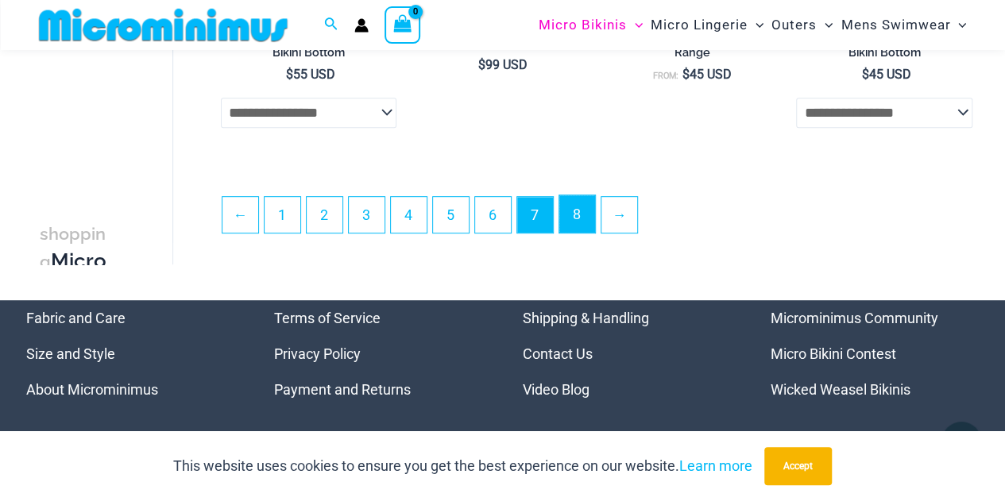
click at [584, 229] on link "8" at bounding box center [577, 213] width 36 height 37
